Goal: Task Accomplishment & Management: Complete application form

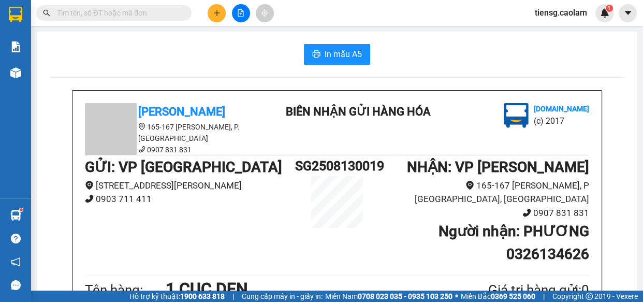
scroll to position [282, 0]
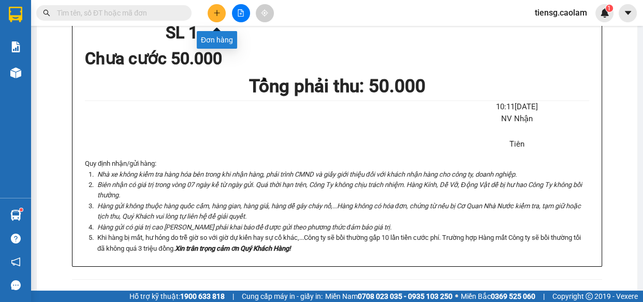
click at [213, 12] on icon "plus" at bounding box center [216, 12] width 7 height 7
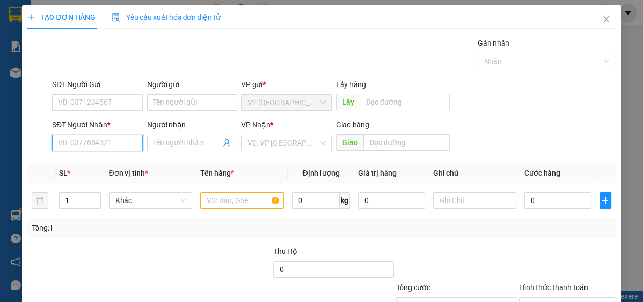
click at [105, 140] on input "SĐT Người Nhận *" at bounding box center [97, 143] width 91 height 17
click at [97, 164] on div "0973852878 - Đức Nhật" at bounding box center [97, 163] width 78 height 11
type input "0973852878"
type input "Đức Nhật"
type input "KM 30"
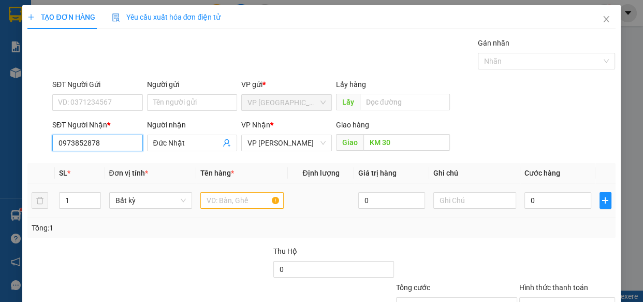
type input "0973852878"
click at [243, 202] on input "text" at bounding box center [241, 200] width 83 height 17
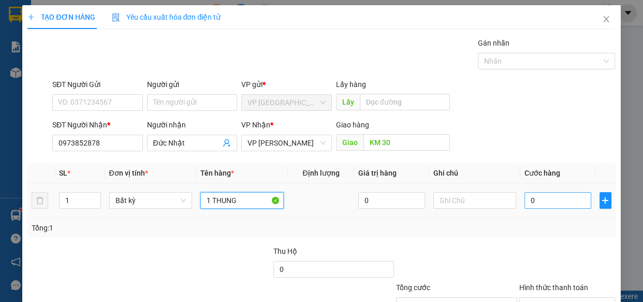
type input "1 THUNG"
click at [545, 202] on input "0" at bounding box center [558, 200] width 67 height 17
type input "5"
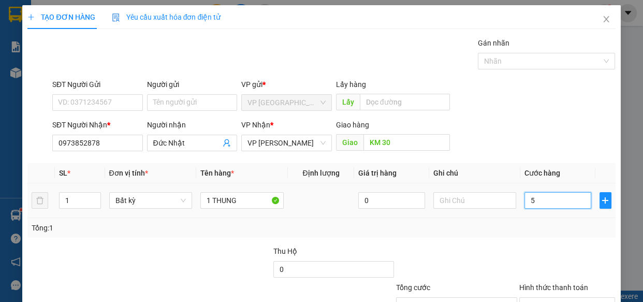
type input "50"
type input "500"
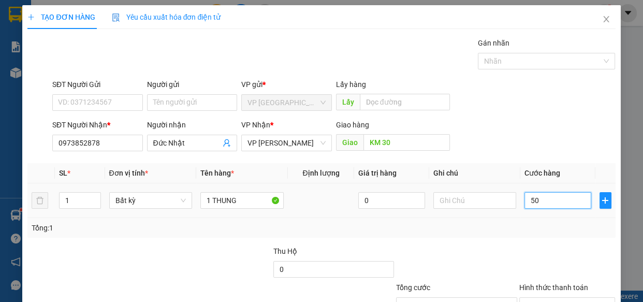
type input "500"
type input "5.000"
type input "50.000"
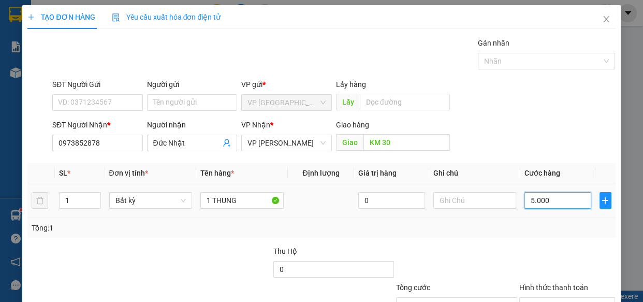
type input "50.000"
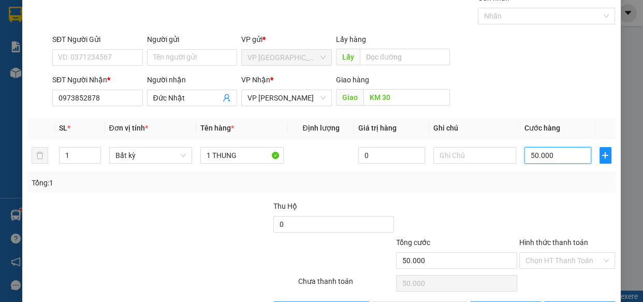
scroll to position [81, 0]
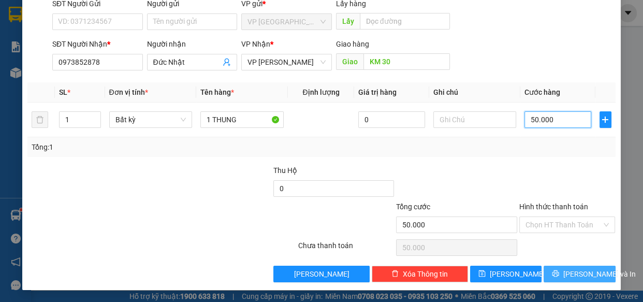
type input "50.000"
drag, startPoint x: 561, startPoint y: 280, endPoint x: 549, endPoint y: 280, distance: 11.4
click at [557, 280] on button "[PERSON_NAME] và In" at bounding box center [579, 274] width 71 height 17
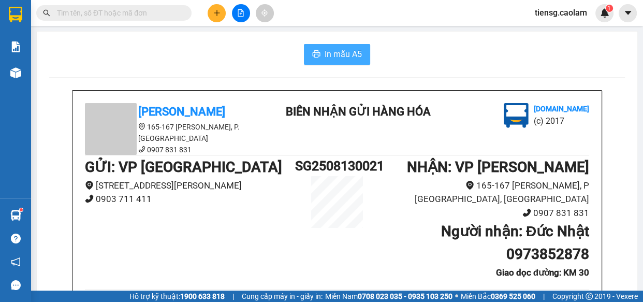
click at [334, 49] on span "In mẫu A5" at bounding box center [343, 54] width 37 height 13
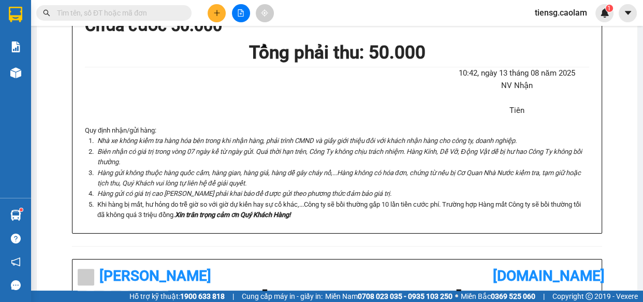
scroll to position [612, 0]
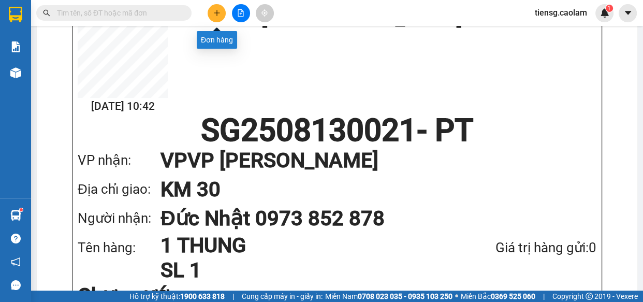
click at [211, 16] on button at bounding box center [217, 13] width 18 height 18
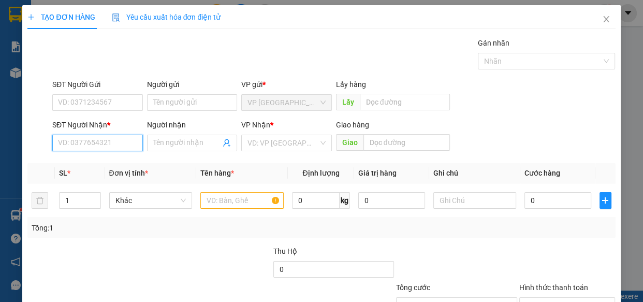
drag, startPoint x: 109, startPoint y: 144, endPoint x: 103, endPoint y: 126, distance: 19.2
click at [108, 143] on input "SĐT Người Nhận *" at bounding box center [97, 143] width 91 height 17
click at [104, 162] on div "0368670887 - LE" at bounding box center [96, 163] width 77 height 11
type input "0368670887"
type input "LE"
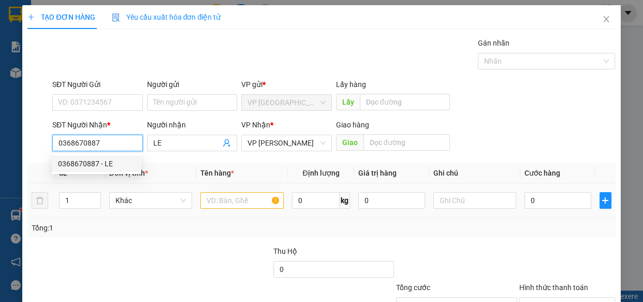
type input "0368670887"
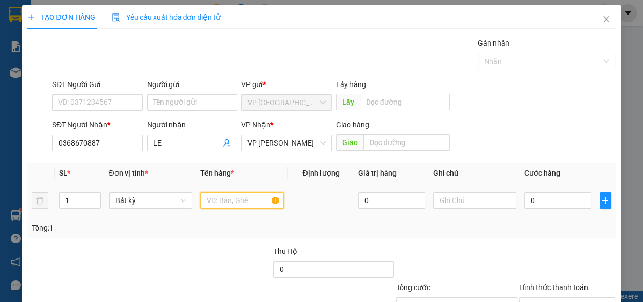
drag, startPoint x: 225, startPoint y: 193, endPoint x: 205, endPoint y: 191, distance: 20.3
click at [226, 193] on input "text" at bounding box center [241, 200] width 83 height 17
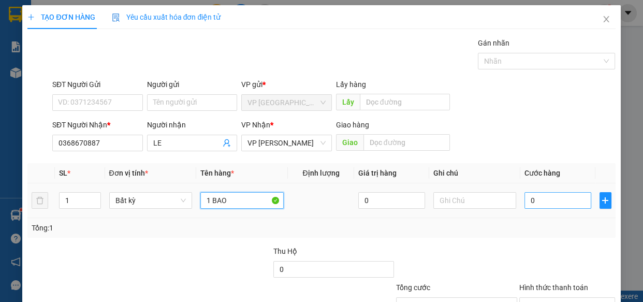
type input "1 BAO"
click at [539, 199] on input "0" at bounding box center [558, 200] width 67 height 17
type input "3"
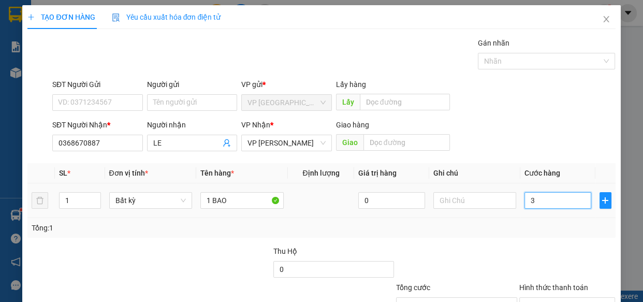
type input "30"
type input "300"
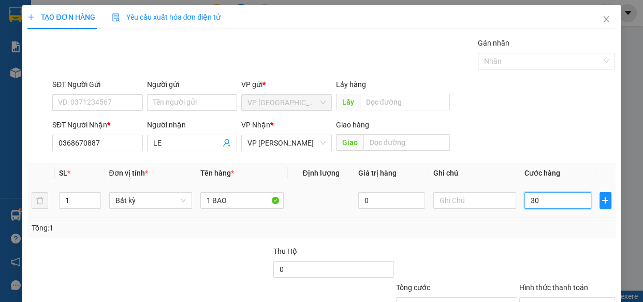
type input "300"
type input "3.000"
type input "30.000"
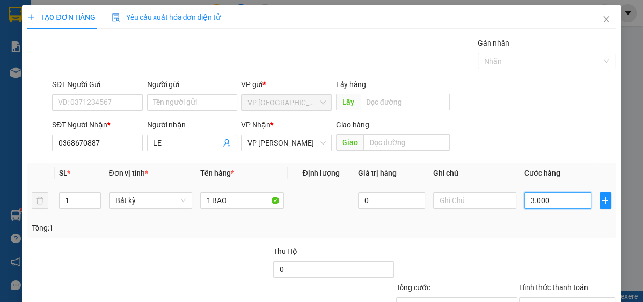
type input "30.000"
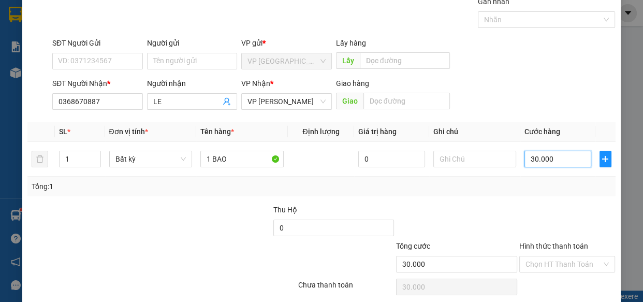
scroll to position [81, 0]
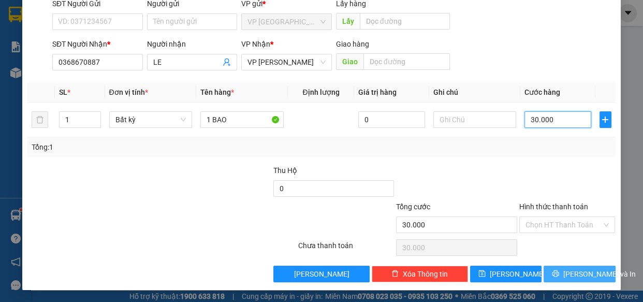
type input "30.000"
click at [570, 270] on span "[PERSON_NAME] và In" at bounding box center [599, 273] width 73 height 11
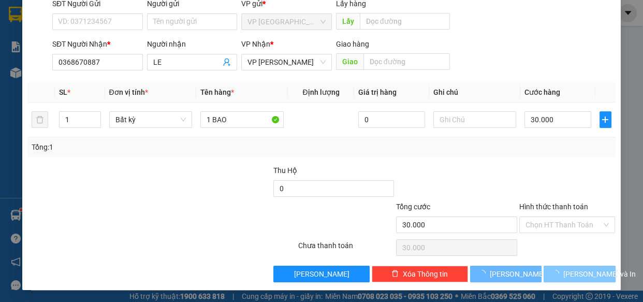
scroll to position [0, 0]
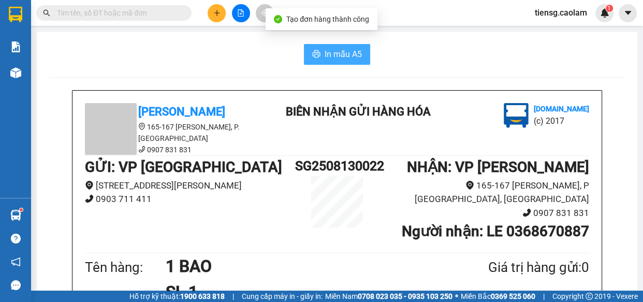
click at [344, 52] on span "In mẫu A5" at bounding box center [343, 54] width 37 height 13
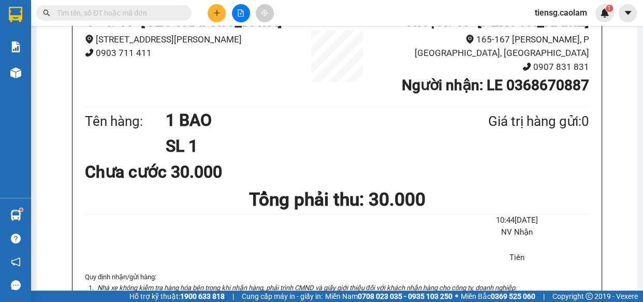
scroll to position [94, 0]
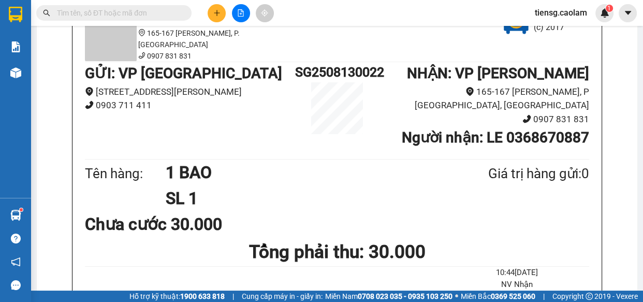
click at [215, 20] on button at bounding box center [217, 13] width 18 height 18
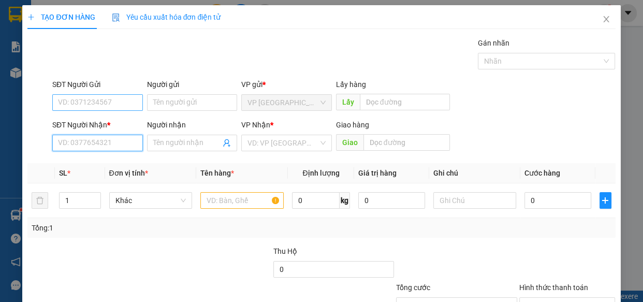
drag, startPoint x: 114, startPoint y: 141, endPoint x: 80, endPoint y: 103, distance: 51.0
click at [113, 140] on input "SĐT Người Nhận *" at bounding box center [97, 143] width 91 height 17
drag, startPoint x: 67, startPoint y: 144, endPoint x: 51, endPoint y: 126, distance: 24.2
click at [66, 144] on input "SĐT Người Nhận *" at bounding box center [97, 143] width 91 height 17
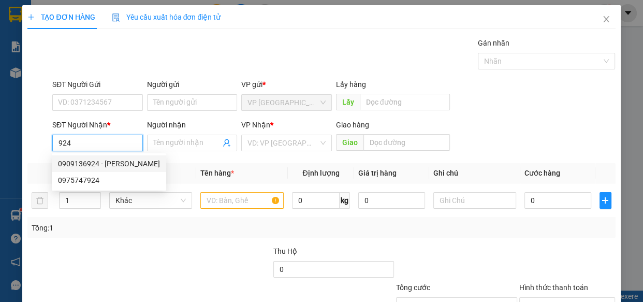
click at [117, 166] on div "0909136924 - [PERSON_NAME]" at bounding box center [109, 163] width 102 height 11
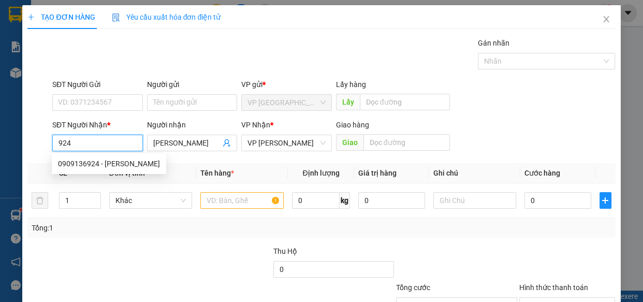
type input "0909136924"
type input "[PERSON_NAME]"
type input "0909136924"
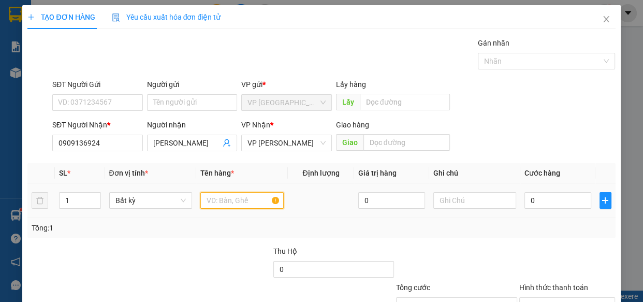
click at [229, 204] on input "text" at bounding box center [241, 200] width 83 height 17
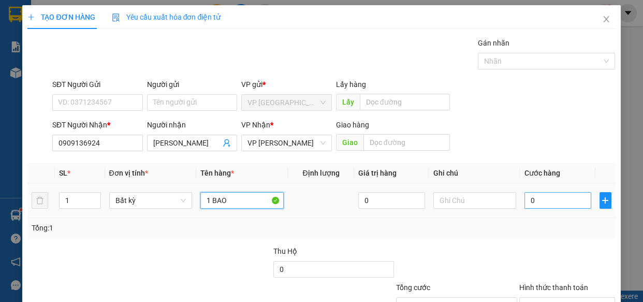
type input "1 BAO"
click at [560, 202] on input "0" at bounding box center [558, 200] width 67 height 17
type input "4"
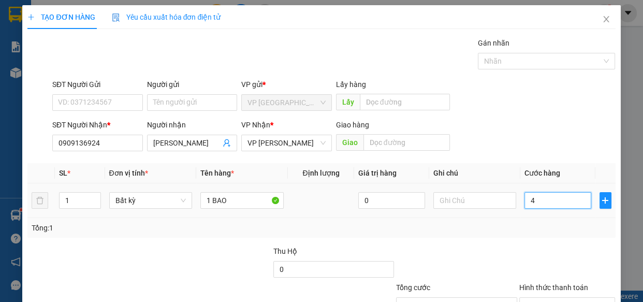
type input "40"
type input "400"
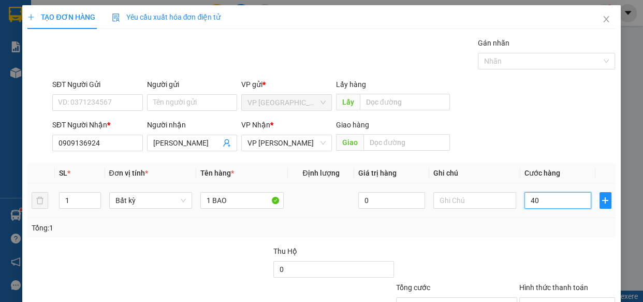
type input "400"
type input "4.000"
type input "40.000"
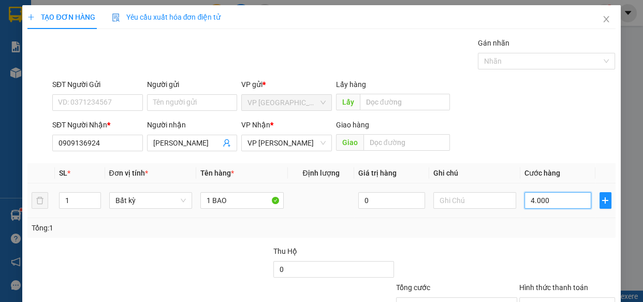
type input "40.000"
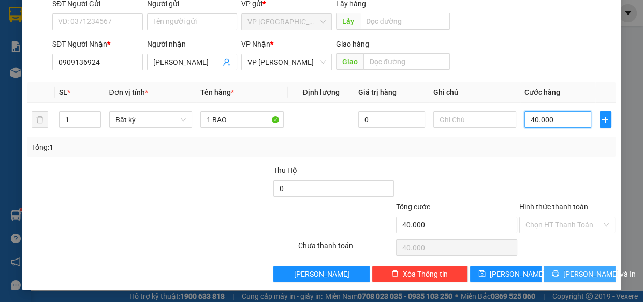
type input "40.000"
drag, startPoint x: 559, startPoint y: 276, endPoint x: 548, endPoint y: 261, distance: 18.1
click at [558, 276] on icon "printer" at bounding box center [555, 273] width 7 height 7
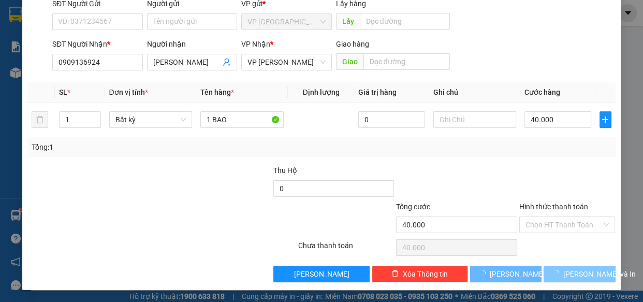
scroll to position [44, 0]
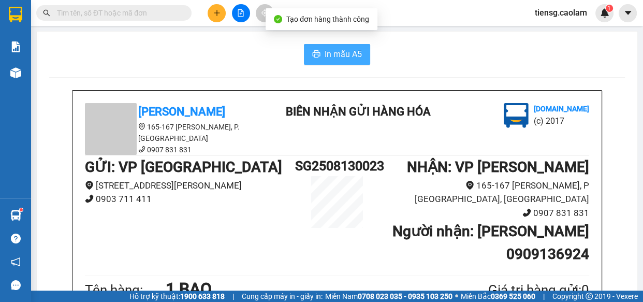
click at [347, 60] on span "In mẫu A5" at bounding box center [343, 54] width 37 height 13
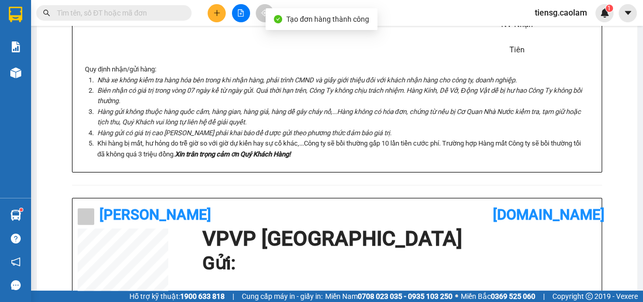
scroll to position [612, 0]
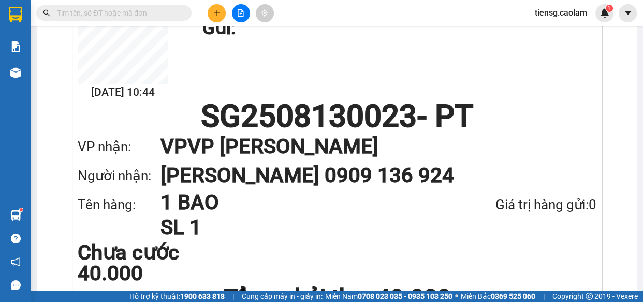
click at [498, 267] on div "Chưa cước 40.000" at bounding box center [337, 262] width 519 height 41
